Goal: Task Accomplishment & Management: Use online tool/utility

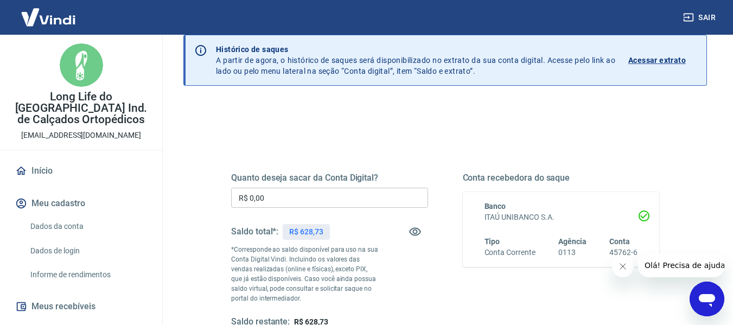
scroll to position [47, 0]
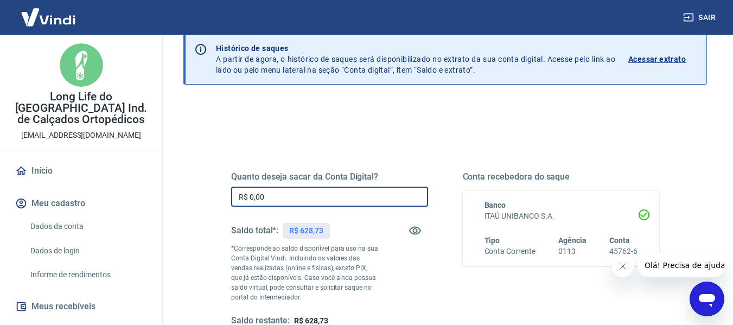
click at [370, 191] on input "R$ 0,00" at bounding box center [329, 197] width 197 height 20
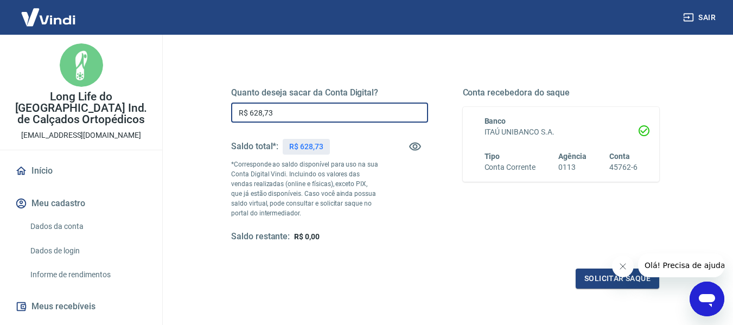
scroll to position [132, 0]
type input "R$ 628,73"
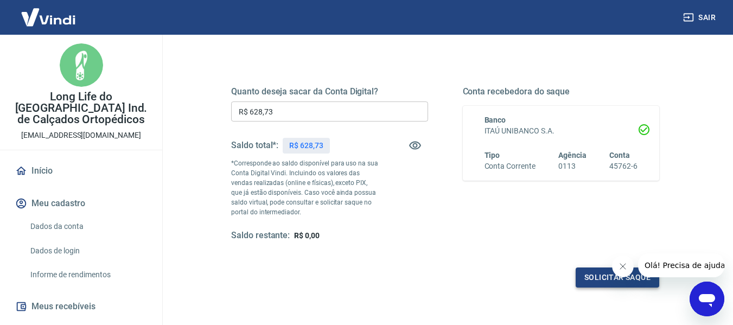
drag, startPoint x: 574, startPoint y: 286, endPoint x: 587, endPoint y: 280, distance: 14.1
click at [587, 280] on div "Solicitar saque" at bounding box center [445, 277] width 428 height 20
click at [587, 280] on button "Solicitar saque" at bounding box center [617, 277] width 84 height 20
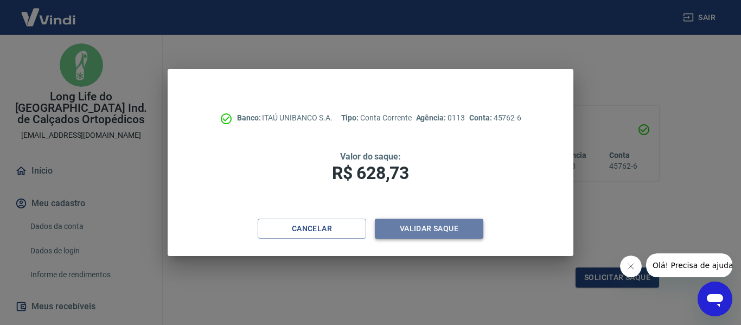
click at [437, 227] on button "Validar saque" at bounding box center [429, 229] width 108 height 20
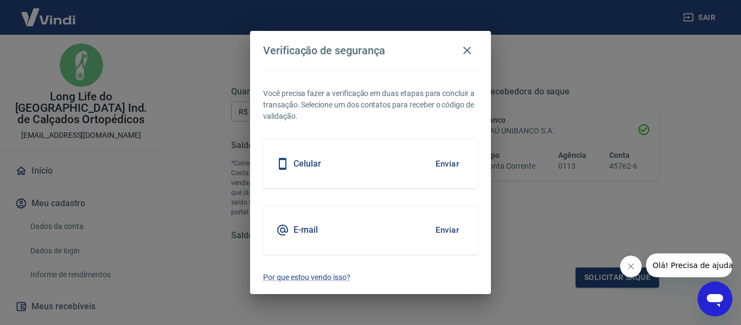
click at [447, 161] on button "Enviar" at bounding box center [447, 163] width 35 height 23
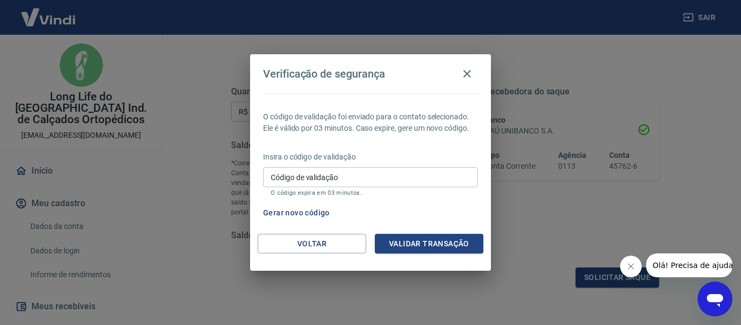
click at [314, 212] on button "Gerar novo código" at bounding box center [296, 213] width 75 height 20
click at [299, 212] on button "Gerar novo código" at bounding box center [296, 213] width 75 height 20
click at [343, 240] on button "Voltar" at bounding box center [312, 244] width 108 height 20
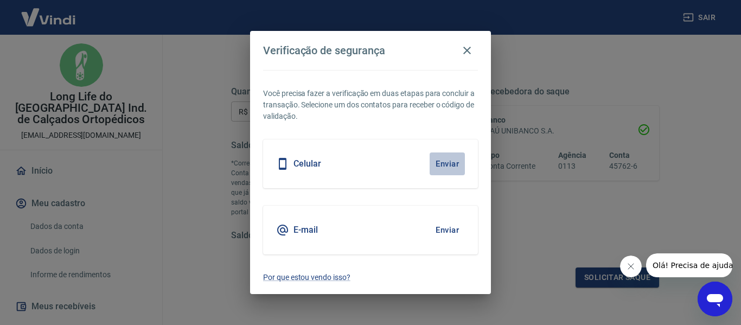
click at [444, 159] on button "Enviar" at bounding box center [447, 163] width 35 height 23
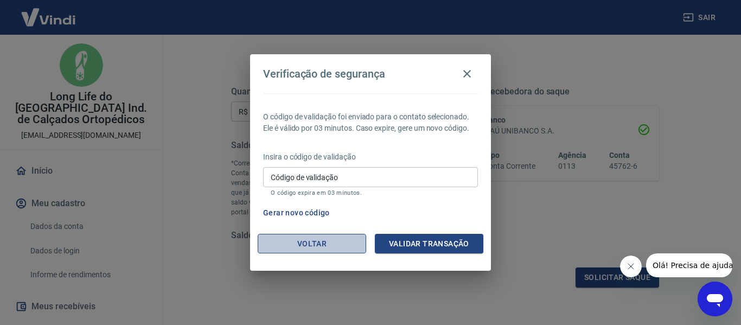
click at [308, 241] on button "Voltar" at bounding box center [312, 244] width 108 height 20
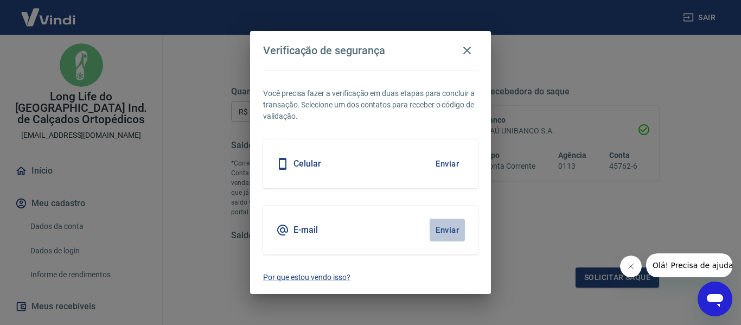
click at [440, 236] on button "Enviar" at bounding box center [447, 230] width 35 height 23
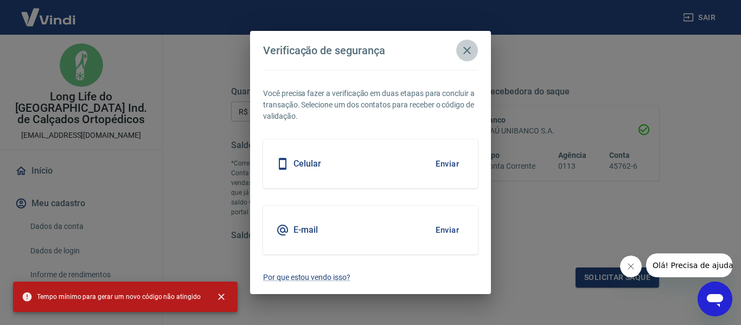
click at [470, 50] on icon "button" at bounding box center [466, 50] width 13 height 13
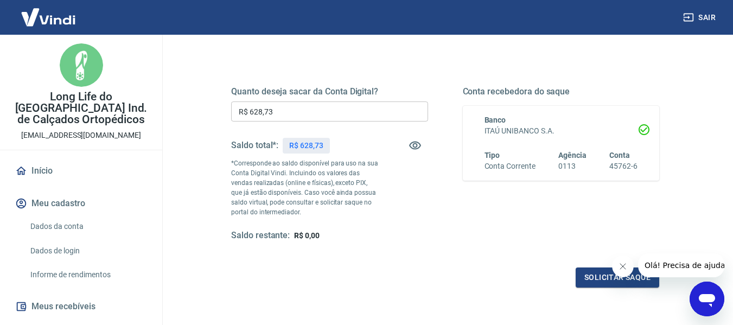
scroll to position [221, 0]
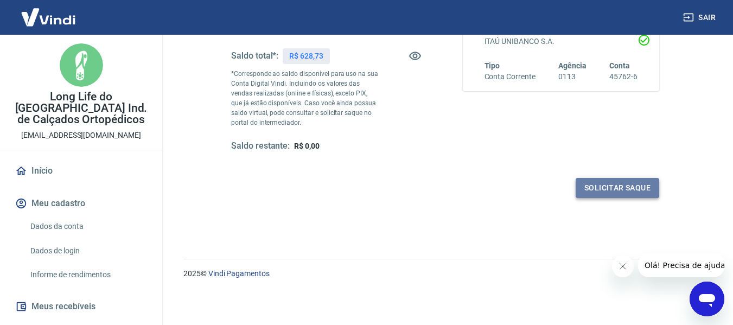
click at [594, 182] on button "Solicitar saque" at bounding box center [617, 188] width 84 height 20
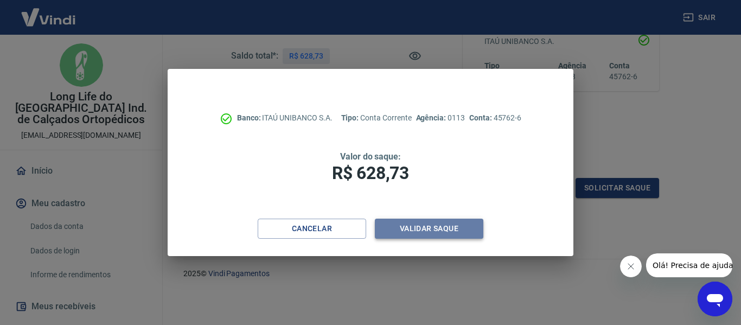
click at [431, 229] on button "Validar saque" at bounding box center [429, 229] width 108 height 20
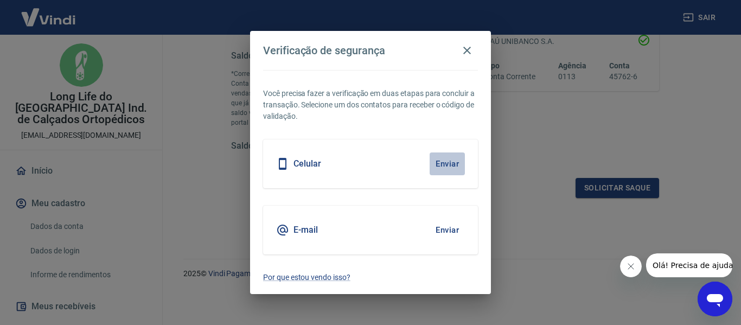
click at [453, 162] on button "Enviar" at bounding box center [447, 163] width 35 height 23
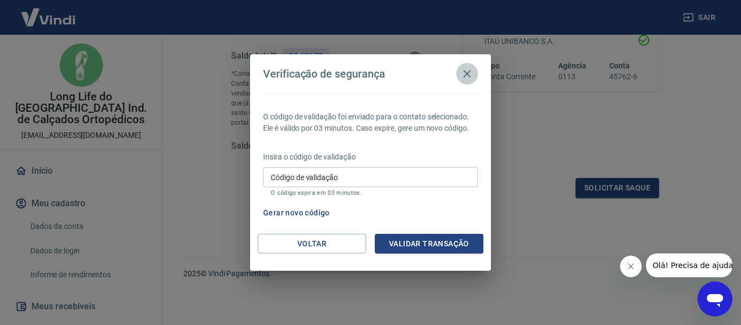
click at [466, 74] on icon "button" at bounding box center [466, 73] width 13 height 13
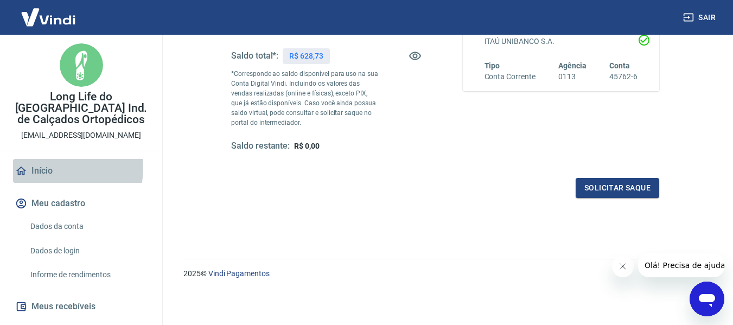
click at [49, 159] on link "Início" at bounding box center [81, 171] width 136 height 24
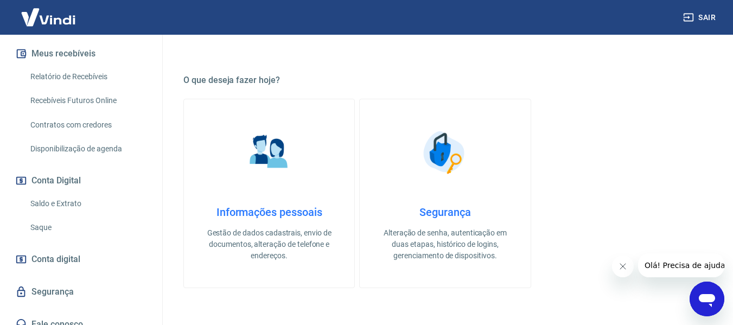
scroll to position [196, 0]
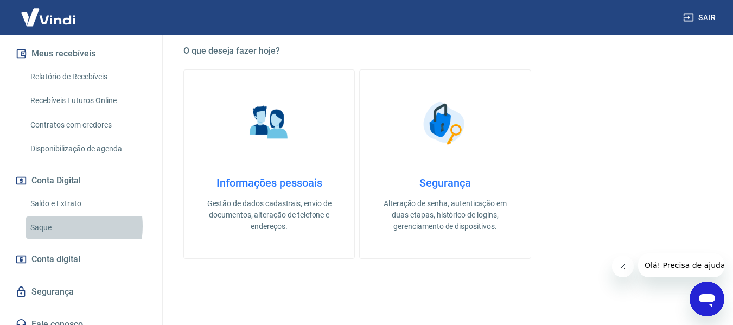
click at [53, 216] on link "Saque" at bounding box center [87, 227] width 123 height 22
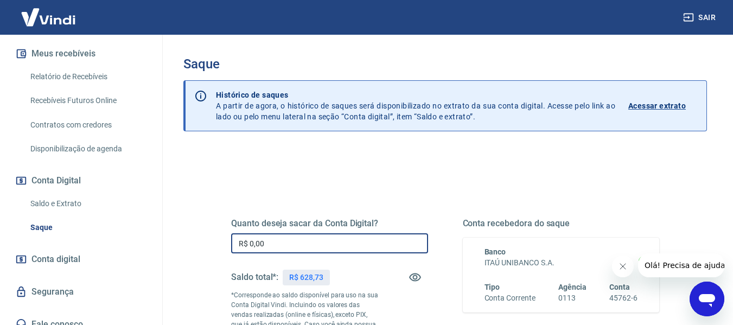
click at [313, 250] on input "R$ 0,00" at bounding box center [329, 243] width 197 height 20
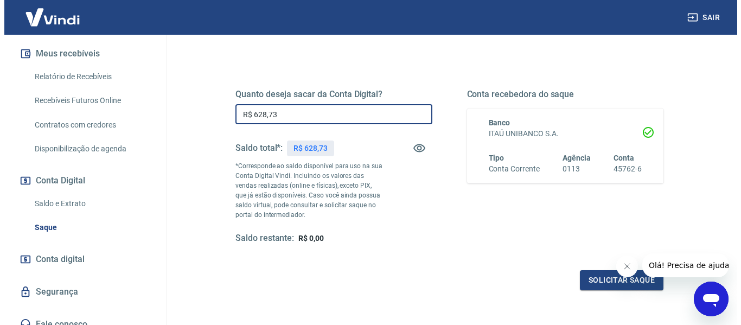
scroll to position [130, 0]
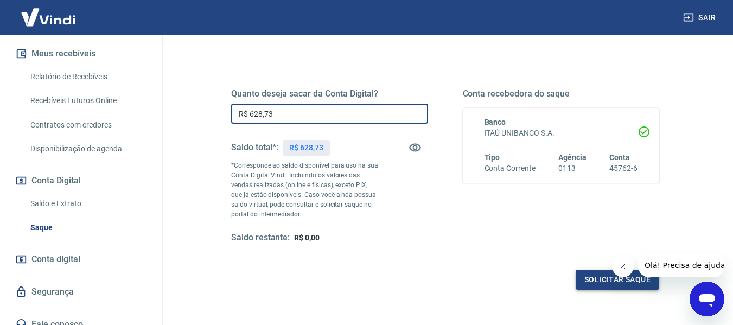
type input "R$ 628,73"
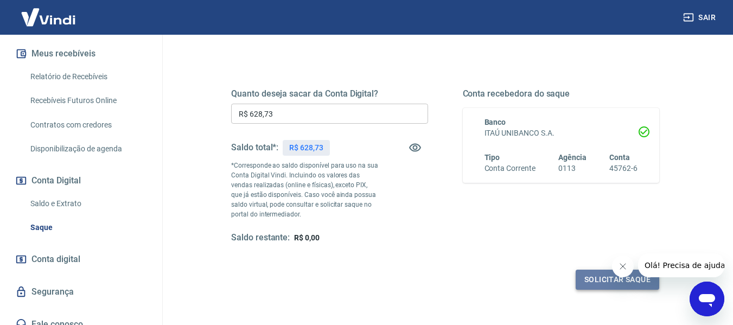
click at [585, 277] on button "Solicitar saque" at bounding box center [617, 280] width 84 height 20
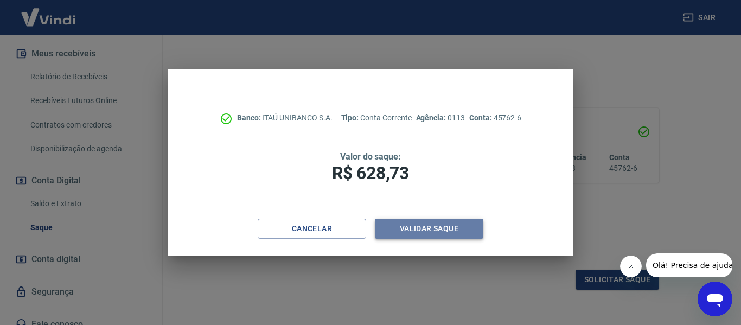
click at [413, 234] on button "Validar saque" at bounding box center [429, 229] width 108 height 20
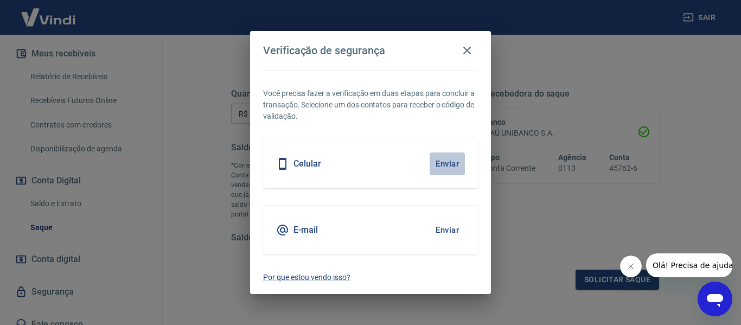
click at [449, 161] on button "Enviar" at bounding box center [447, 163] width 35 height 23
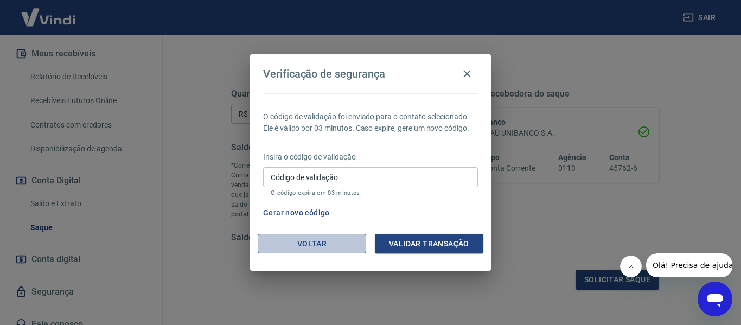
click at [337, 252] on button "Voltar" at bounding box center [312, 244] width 108 height 20
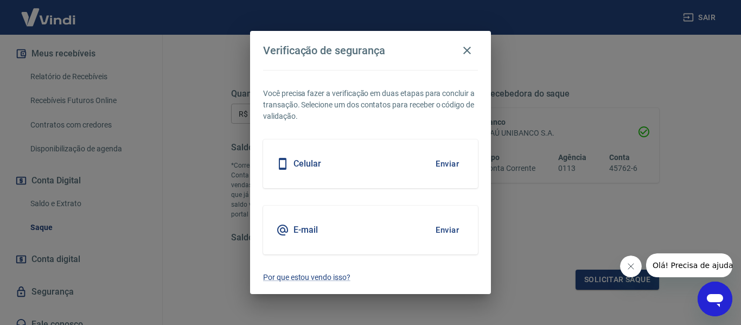
click at [446, 228] on button "Enviar" at bounding box center [447, 230] width 35 height 23
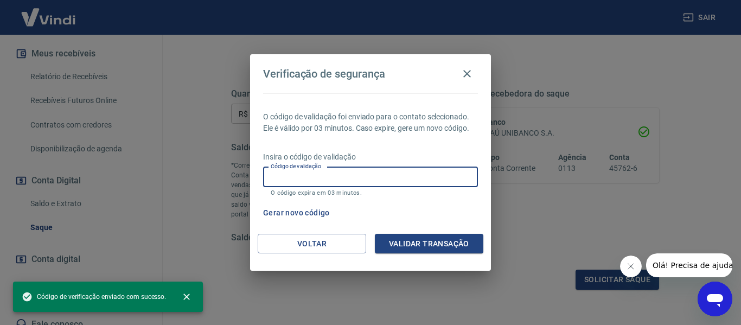
click at [367, 176] on input "Código de validação" at bounding box center [370, 177] width 215 height 20
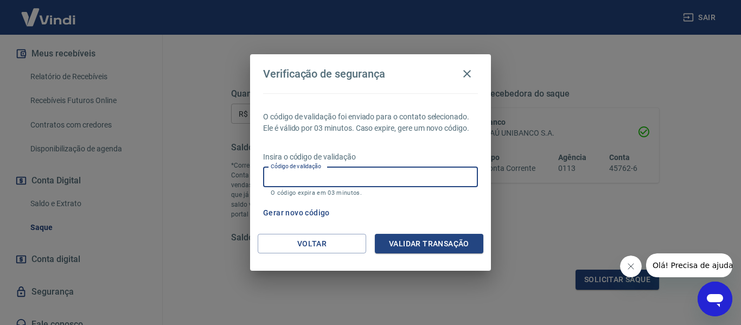
paste input "928001"
type input "928001"
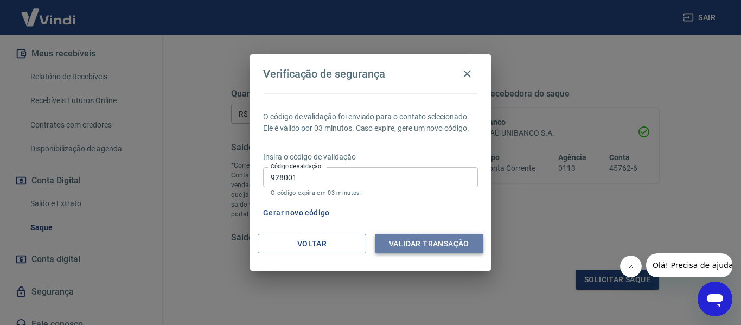
click at [428, 242] on button "Validar transação" at bounding box center [429, 244] width 108 height 20
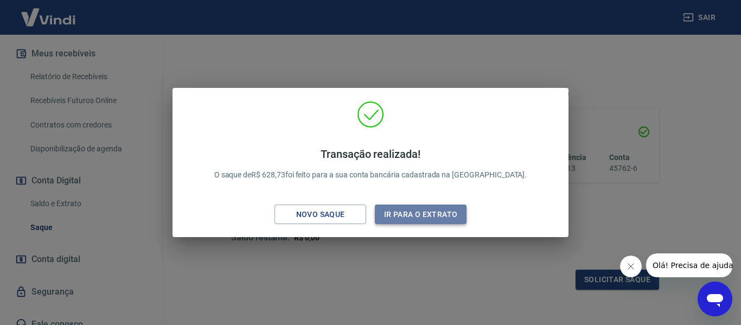
click at [437, 212] on button "Ir para o extrato" at bounding box center [421, 214] width 92 height 20
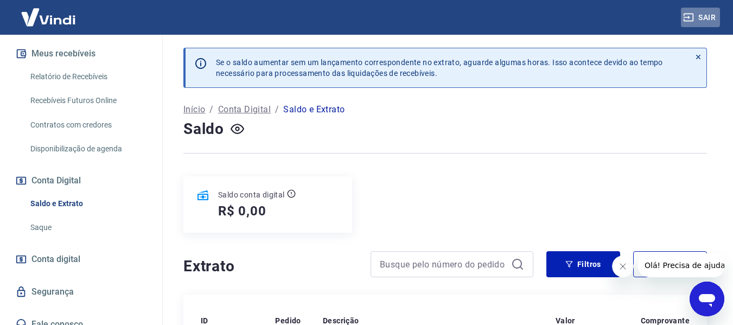
click at [712, 17] on button "Sair" at bounding box center [700, 18] width 39 height 20
